Goal: Task Accomplishment & Management: Use online tool/utility

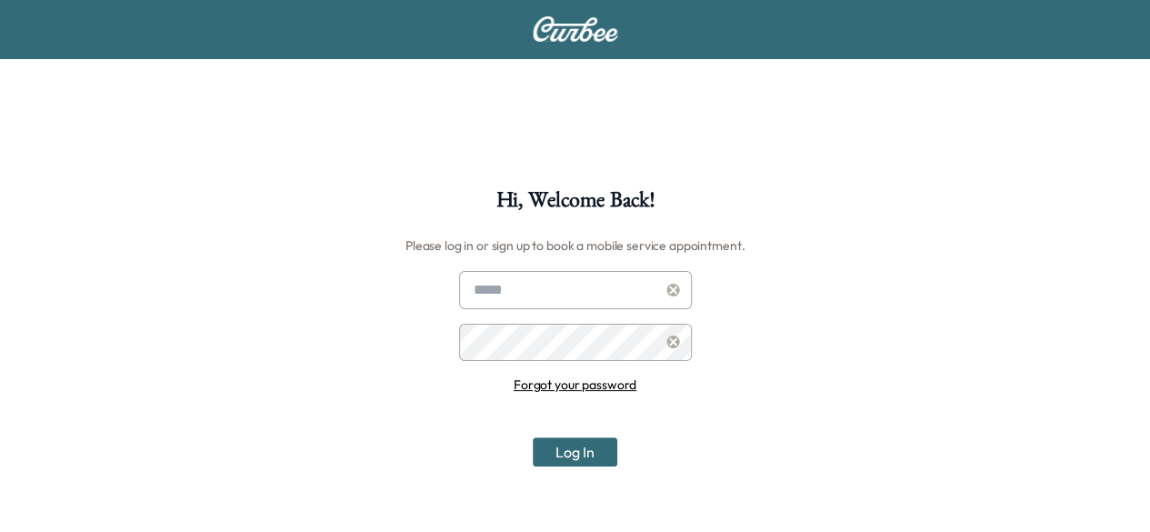
type input "**********"
click at [603, 450] on button "Log In" at bounding box center [575, 451] width 85 height 29
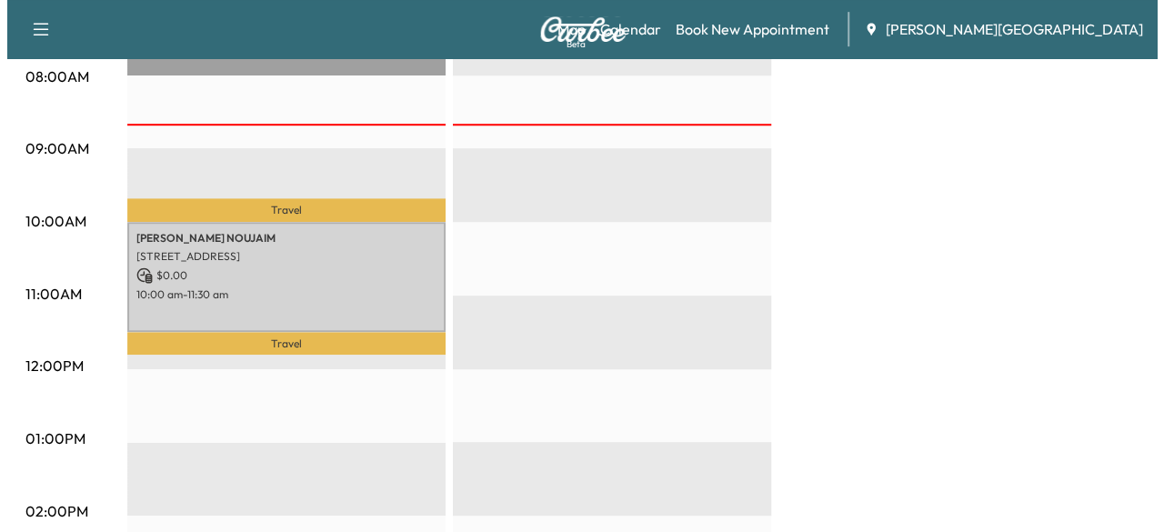
scroll to position [637, 0]
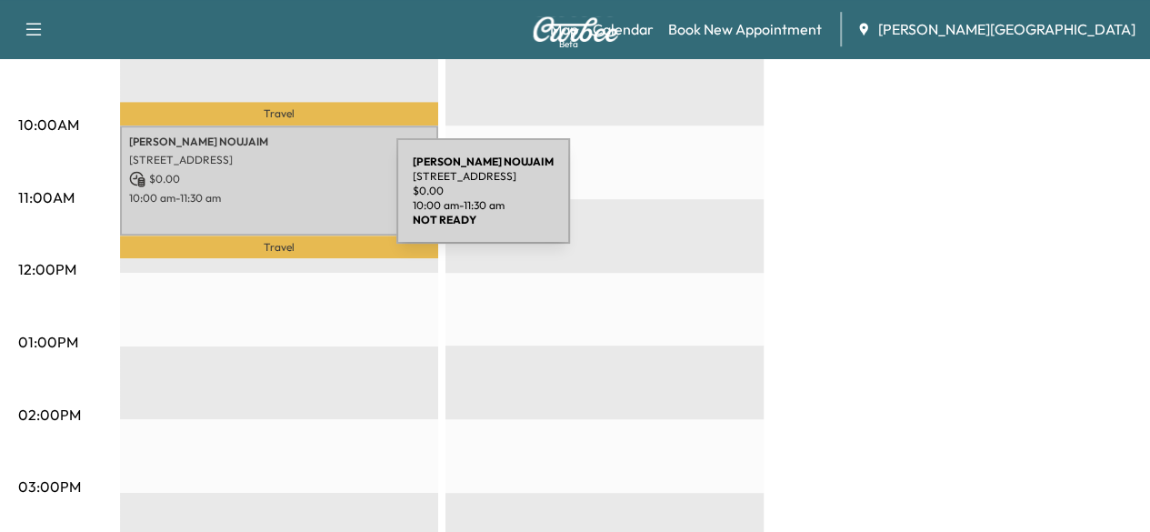
click at [260, 202] on div "[PERSON_NAME] [STREET_ADDRESS] $ 0.00 10:00 am - 11:30 am" at bounding box center [279, 181] width 318 height 110
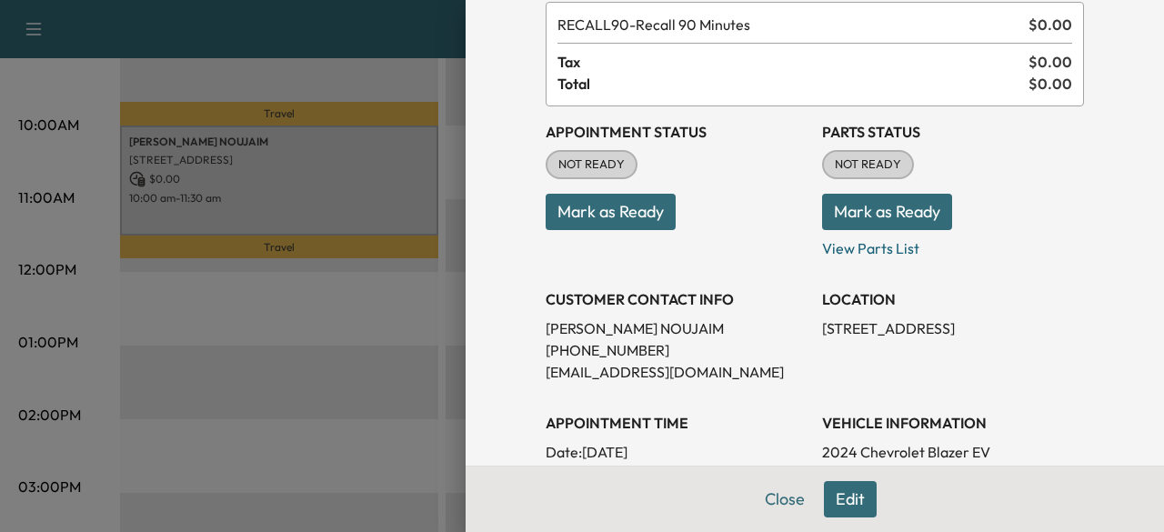
scroll to position [106, 0]
click at [577, 218] on button "Mark as Ready" at bounding box center [611, 213] width 130 height 36
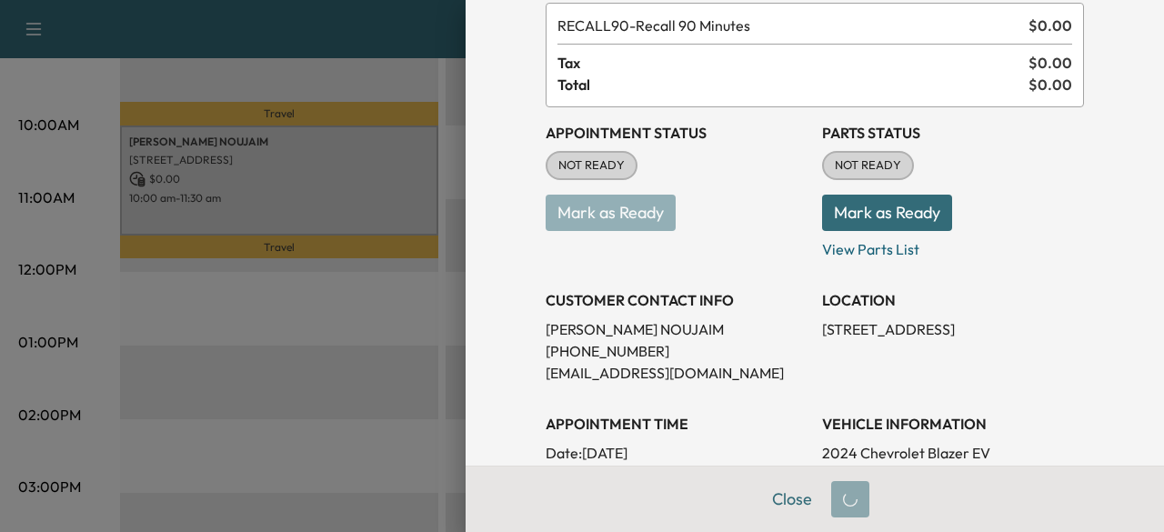
click at [826, 206] on button "Mark as Ready" at bounding box center [887, 213] width 130 height 36
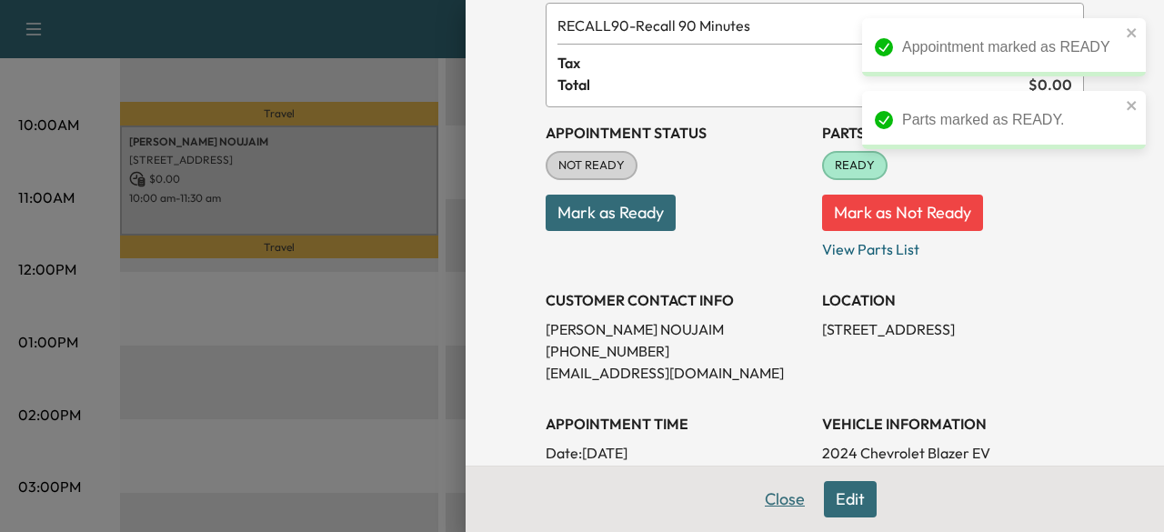
click at [771, 498] on button "Close" at bounding box center [785, 499] width 64 height 36
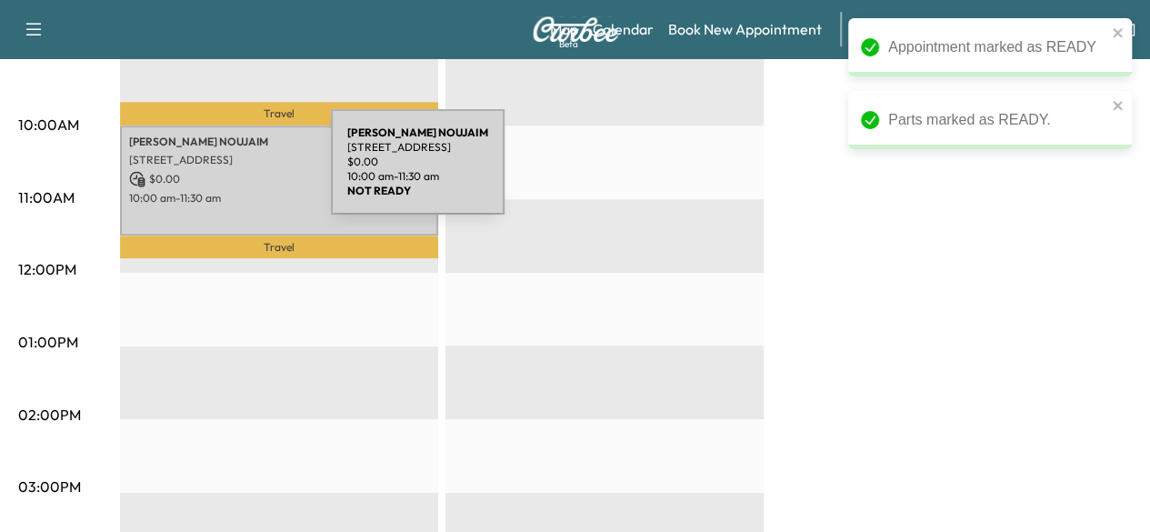
click at [195, 173] on p "$ 0.00" at bounding box center [279, 179] width 300 height 16
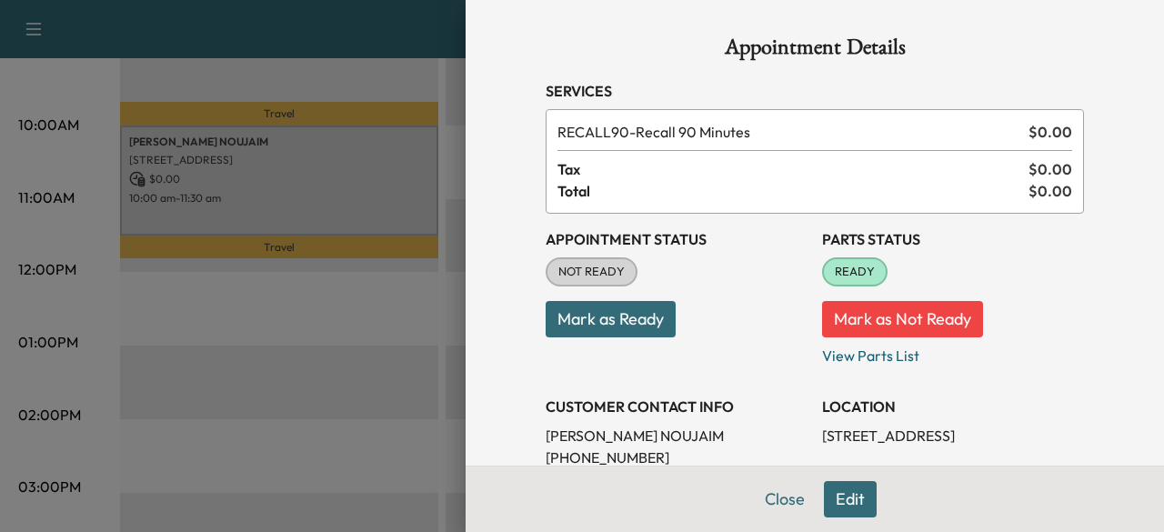
click at [625, 322] on button "Mark as Ready" at bounding box center [611, 319] width 130 height 36
